Goal: Task Accomplishment & Management: Complete application form

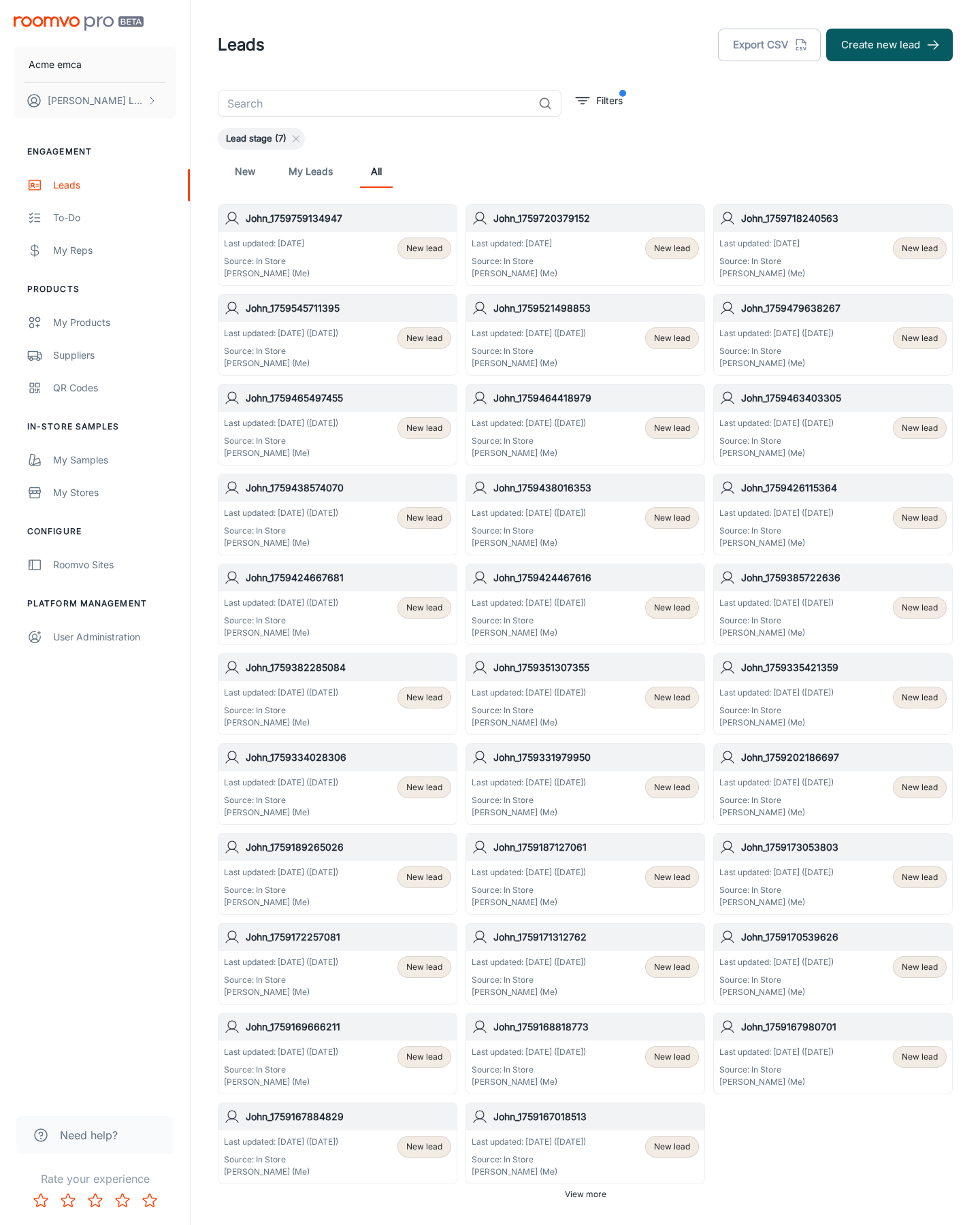
click at [890, 45] on button "Create new lead" at bounding box center [889, 45] width 126 height 32
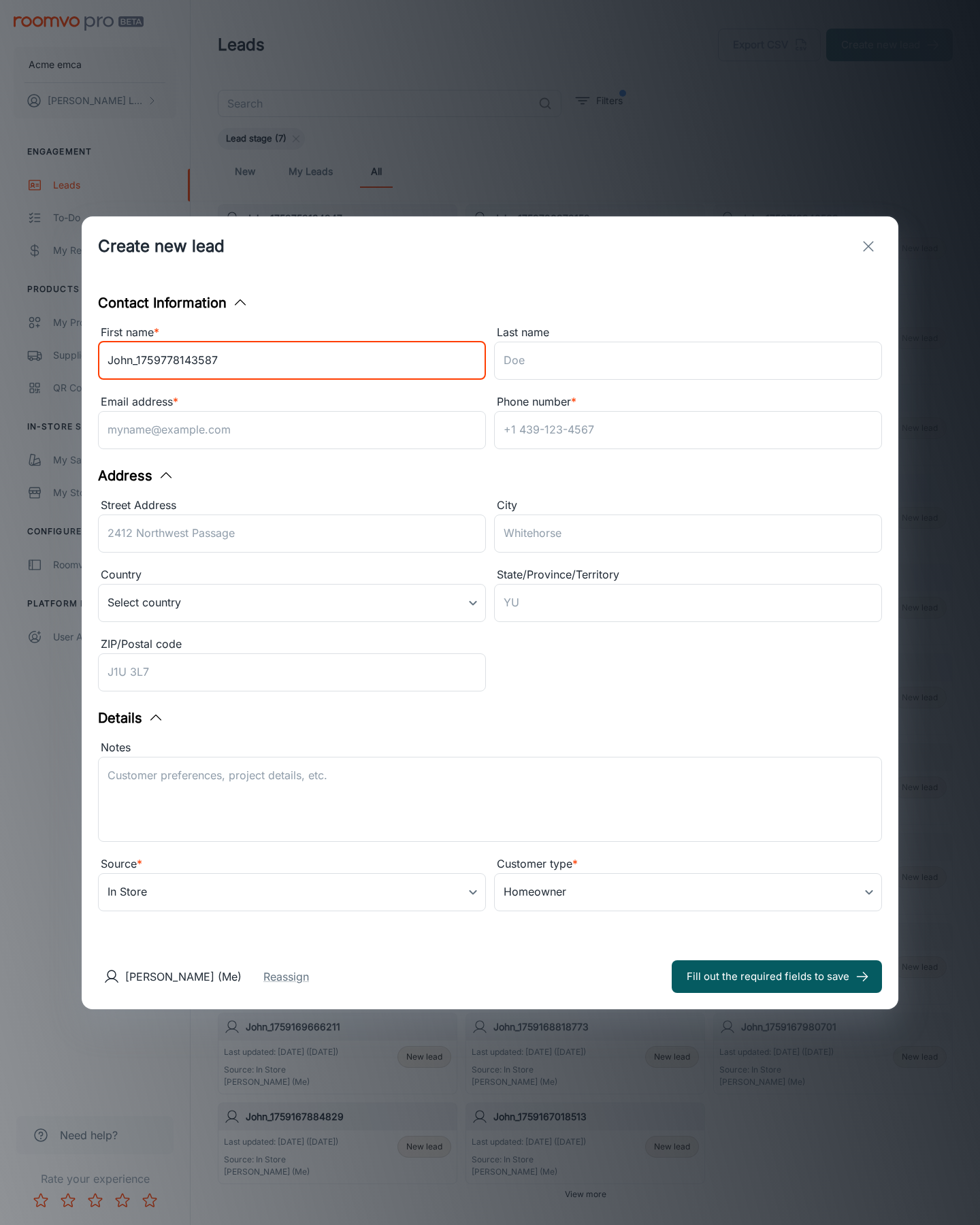
type input "John_1759778143587"
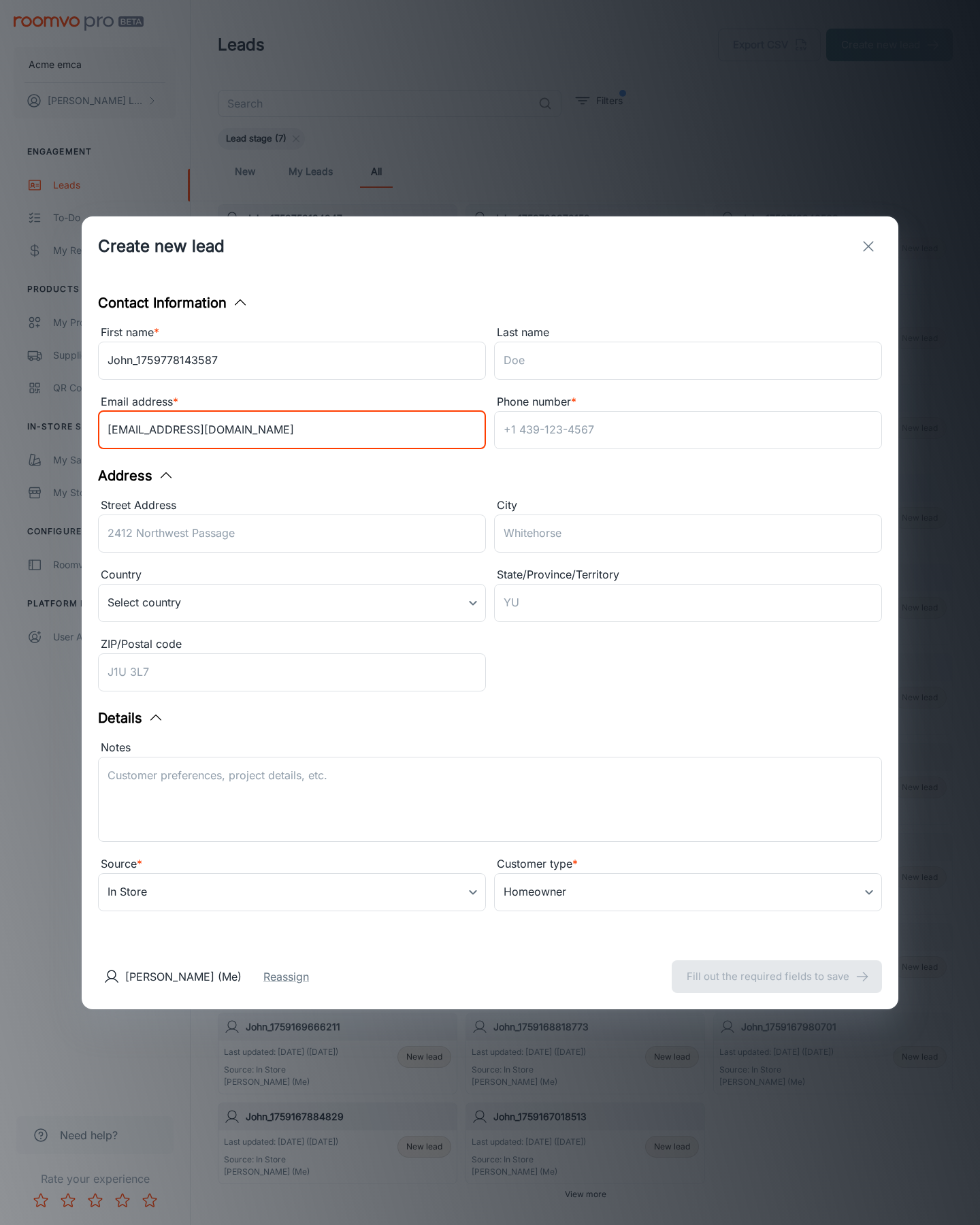
type input "[EMAIL_ADDRESS][DOMAIN_NAME]"
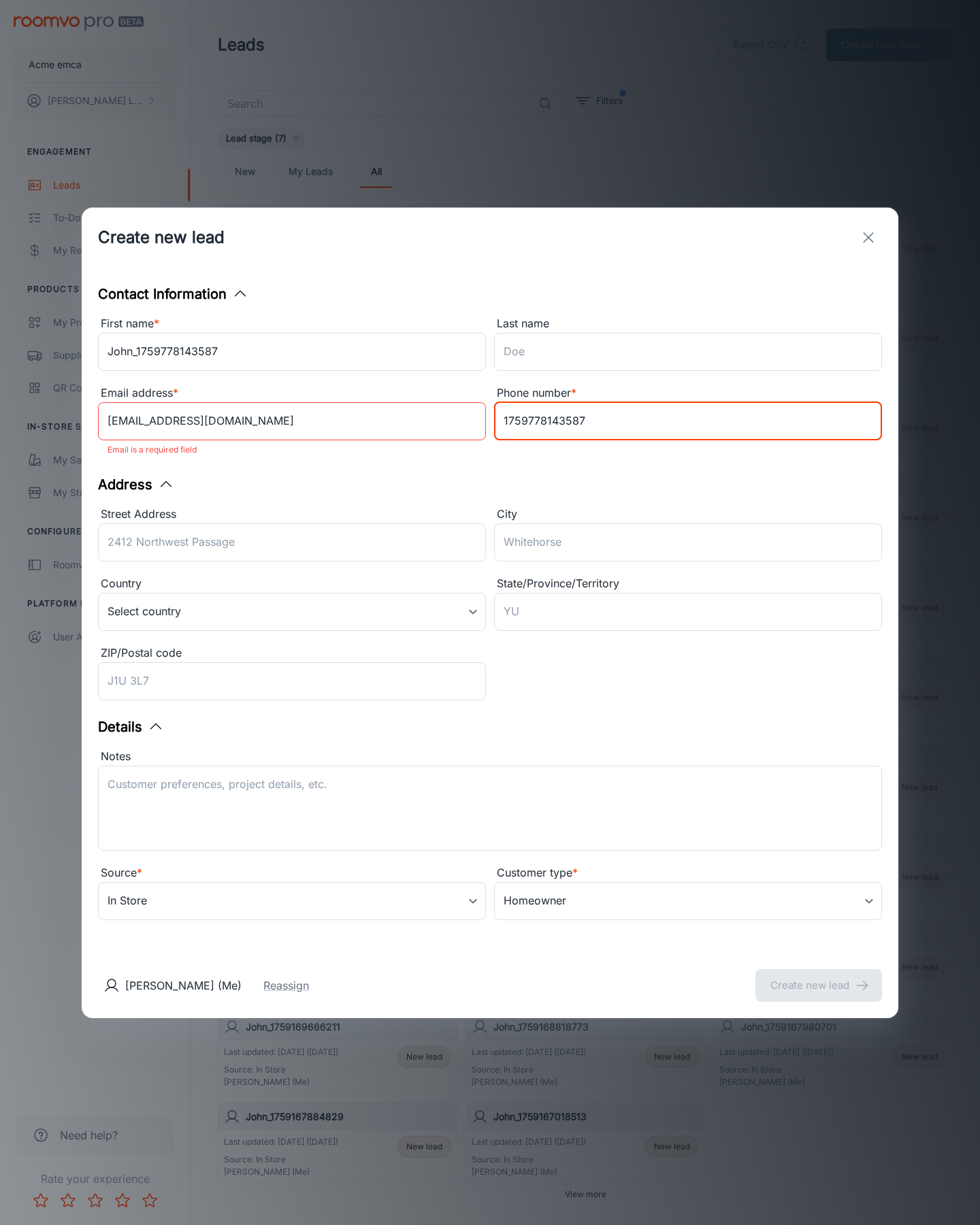
type input "1759778143587"
click at [819, 976] on button "Create new lead" at bounding box center [818, 985] width 126 height 32
